Goal: Task Accomplishment & Management: Manage account settings

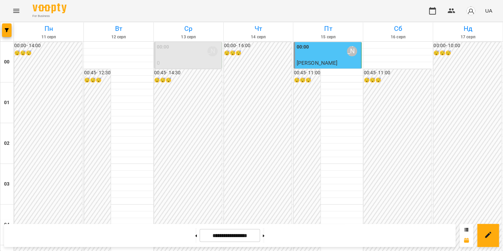
scroll to position [669, 0]
click at [19, 12] on icon "Menu" at bounding box center [16, 11] width 8 height 8
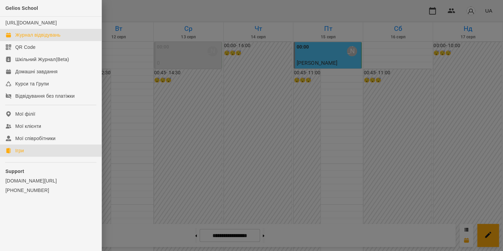
click at [37, 157] on link "Ігри" at bounding box center [51, 151] width 102 height 12
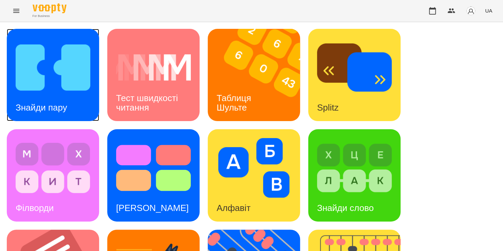
click at [38, 59] on img at bounding box center [53, 68] width 75 height 60
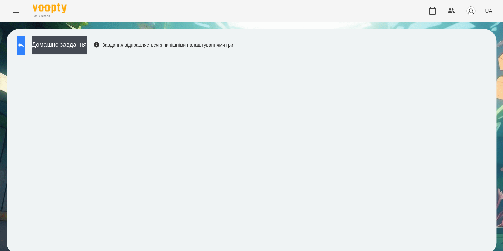
click at [25, 42] on icon at bounding box center [21, 45] width 8 height 8
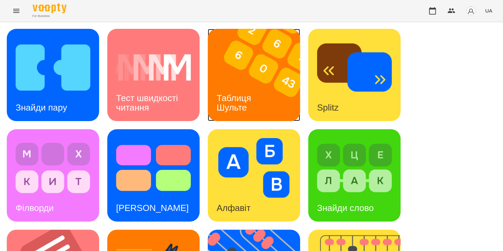
click at [267, 65] on img at bounding box center [258, 75] width 101 height 92
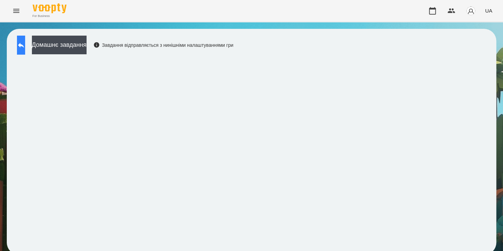
click at [25, 49] on icon at bounding box center [21, 45] width 8 height 8
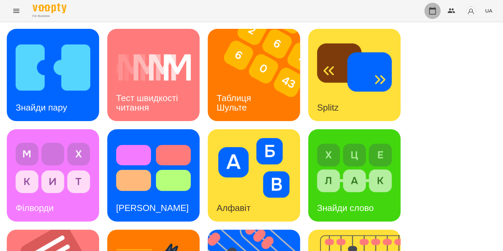
click at [434, 13] on icon "button" at bounding box center [433, 11] width 8 height 8
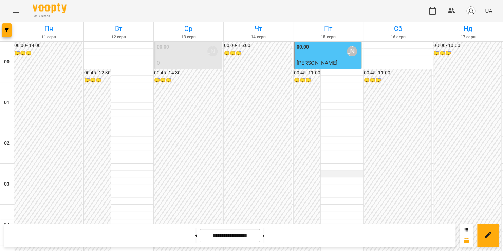
scroll to position [689, 0]
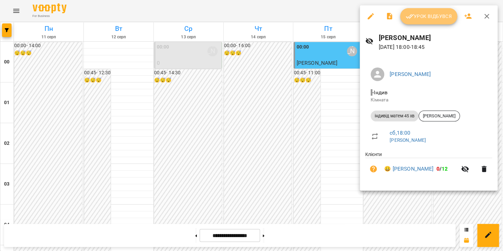
click at [425, 19] on span "Урок відбувся" at bounding box center [429, 16] width 46 height 8
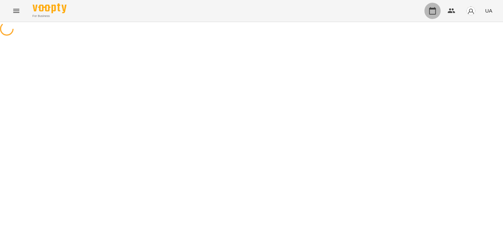
click at [432, 15] on button "button" at bounding box center [433, 11] width 16 height 16
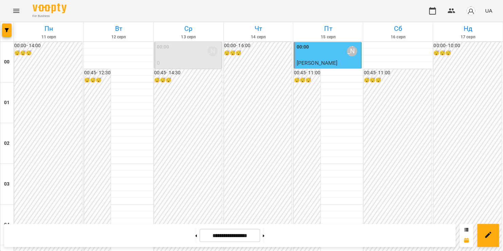
scroll to position [399, 0]
